Goal: Task Accomplishment & Management: Manage account settings

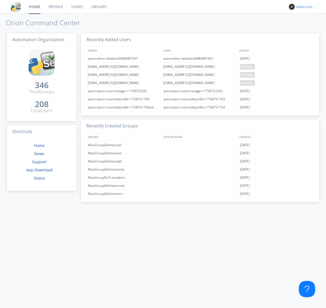
click at [305, 7] on div "atlas+nodispatch" at bounding box center [306, 6] width 20 height 5
click at [309, 28] on div "Log Out" at bounding box center [309, 29] width 28 height 10
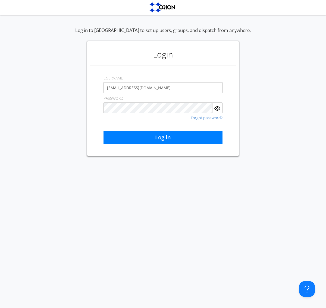
type input "[EMAIL_ADDRESS][DOMAIN_NAME]"
click at [163, 138] on button "Log in" at bounding box center [162, 138] width 119 height 14
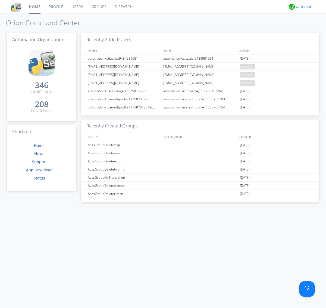
click at [305, 7] on div "automation+atlas" at bounding box center [306, 6] width 20 height 5
